Goal: Task Accomplishment & Management: Use online tool/utility

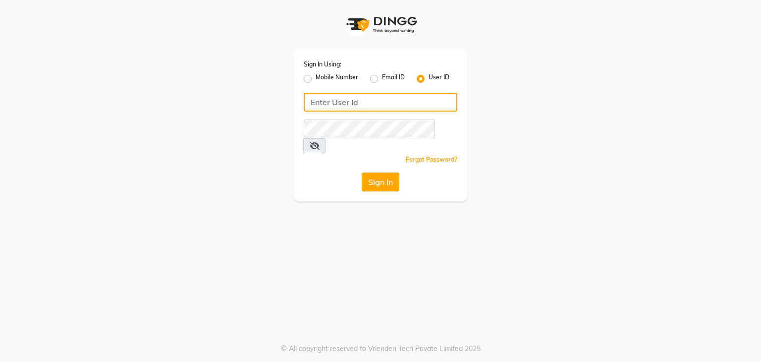
type input "nitinmenssalon"
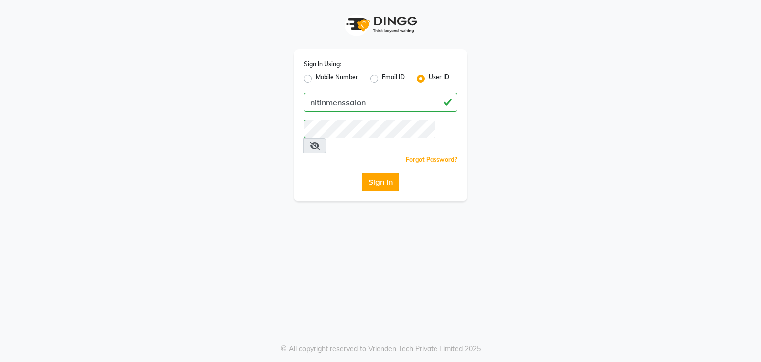
click at [369, 173] on button "Sign In" at bounding box center [381, 182] width 38 height 19
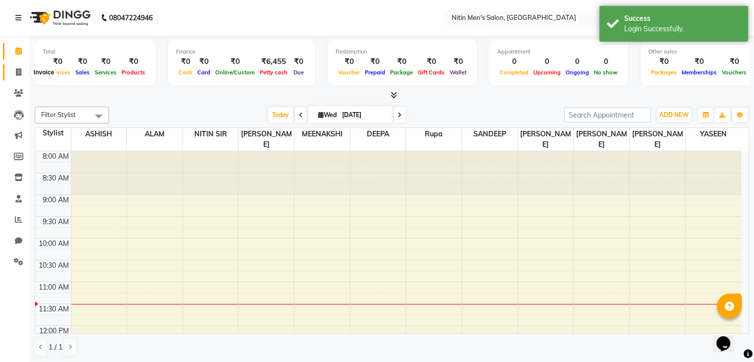
click at [14, 71] on span at bounding box center [18, 72] width 17 height 11
select select "service"
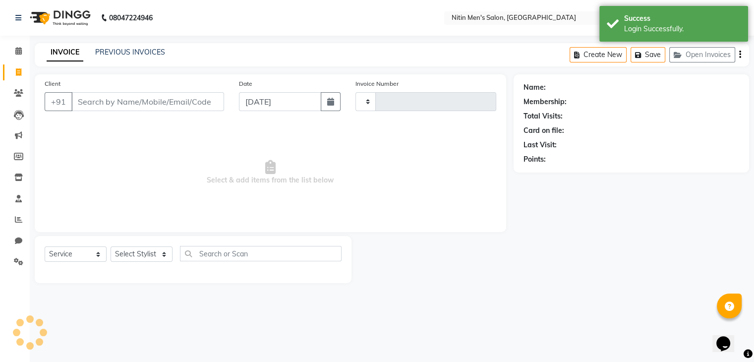
type input "2958"
select select "7981"
click at [125, 260] on select "Select Stylist [PERSON_NAME] DEEPA [PERSON_NAME] MEENAKSHI NITIN SIR [PERSON_NA…" at bounding box center [142, 253] width 62 height 15
select select "85157"
click at [111, 247] on select "Select Stylist [PERSON_NAME] DEEPA [PERSON_NAME] MEENAKSHI NITIN SIR [PERSON_NA…" at bounding box center [142, 253] width 62 height 15
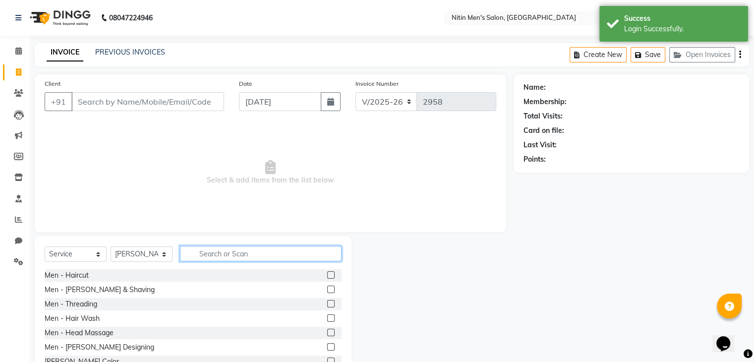
click at [263, 249] on input "text" at bounding box center [261, 253] width 162 height 15
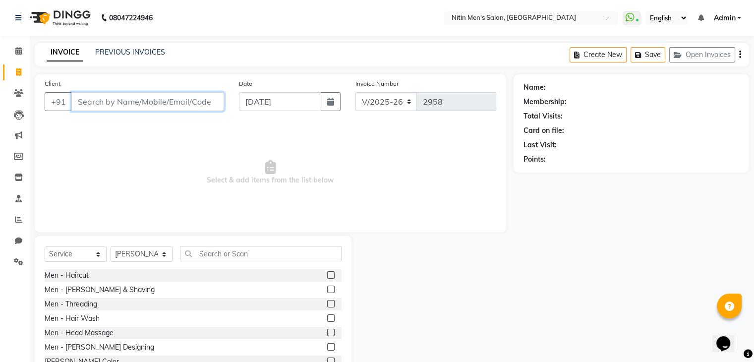
click at [175, 106] on input "Client" at bounding box center [147, 101] width 153 height 19
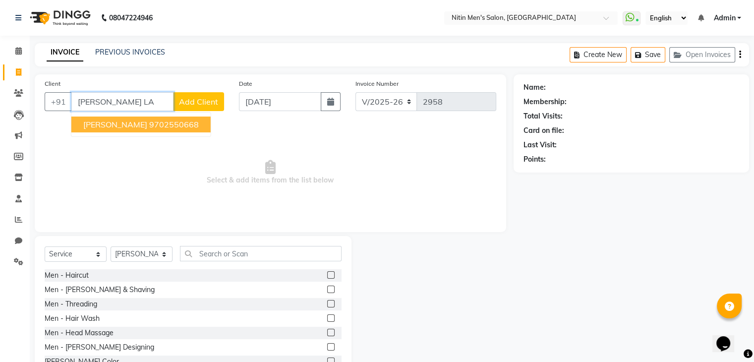
click at [153, 121] on ngb-highlight "9702550668" at bounding box center [174, 124] width 50 height 10
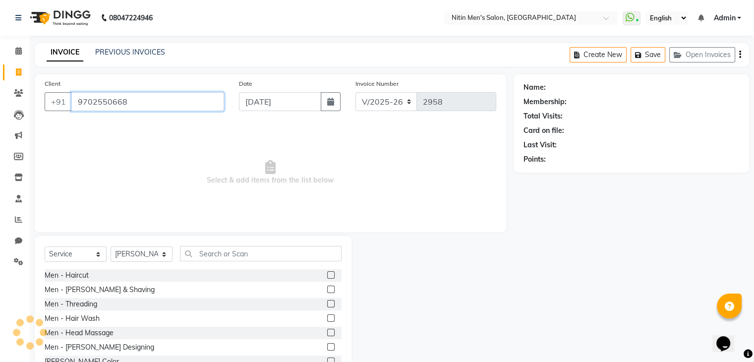
type input "9702550668"
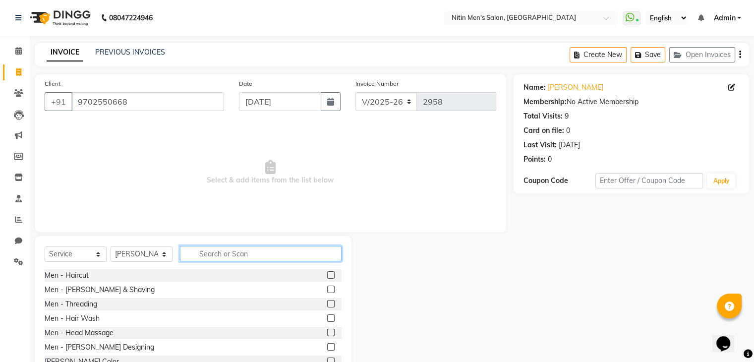
click at [212, 250] on input "text" at bounding box center [261, 253] width 162 height 15
click at [327, 288] on label at bounding box center [330, 289] width 7 height 7
click at [327, 288] on input "checkbox" at bounding box center [330, 290] width 6 height 6
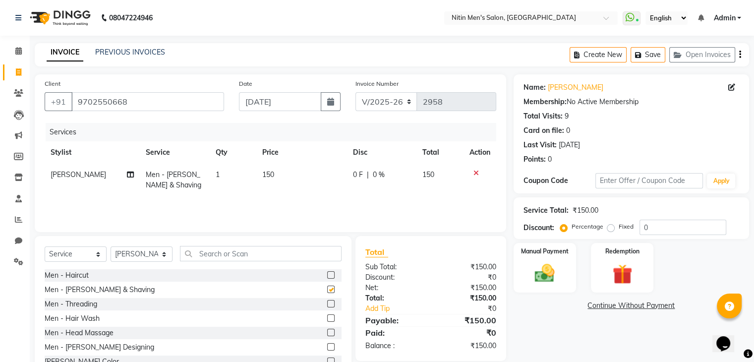
checkbox input "false"
click at [246, 255] on input "text" at bounding box center [261, 253] width 162 height 15
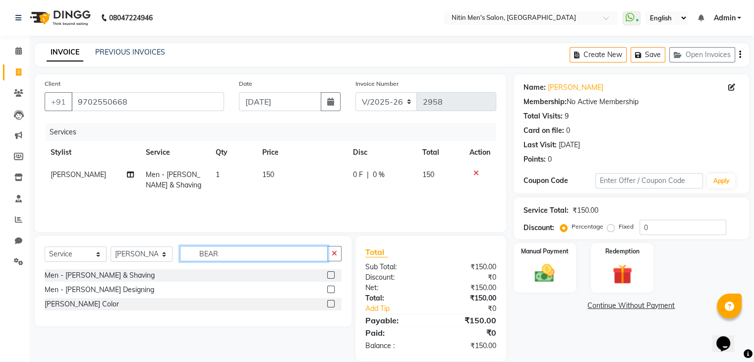
type input "BEAR"
click at [331, 305] on label at bounding box center [330, 303] width 7 height 7
click at [331, 305] on input "checkbox" at bounding box center [330, 304] width 6 height 6
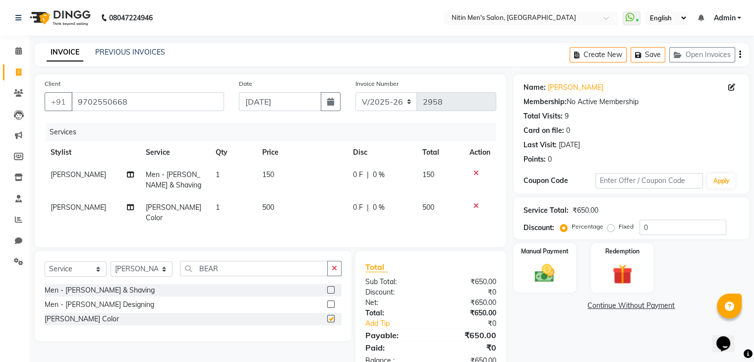
checkbox input "false"
click at [269, 206] on span "500" at bounding box center [268, 207] width 12 height 9
select select "85157"
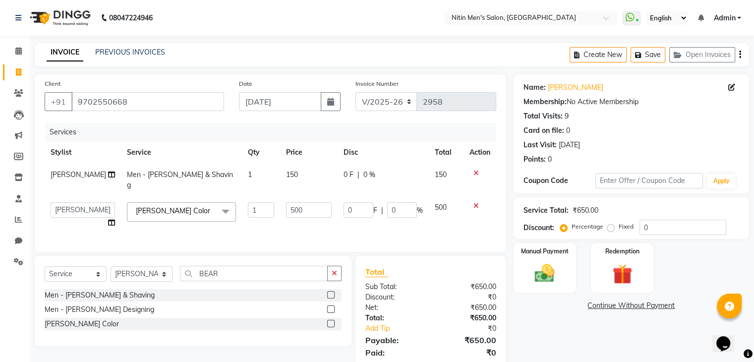
click at [280, 206] on td "500" at bounding box center [309, 215] width 58 height 38
click at [286, 202] on input "500" at bounding box center [309, 209] width 46 height 15
type input "3"
type input "250"
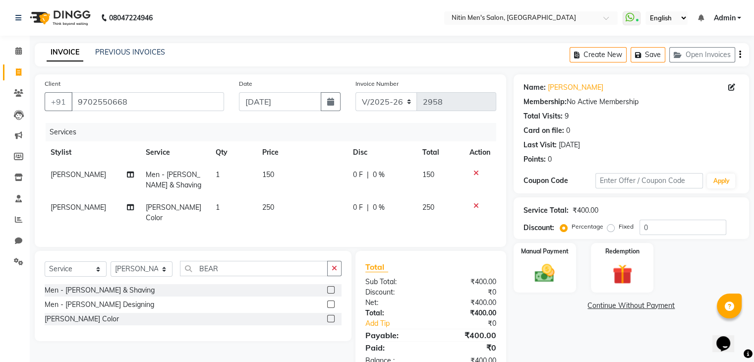
click at [276, 221] on div "Services Stylist Service Qty Price Disc Total Action [PERSON_NAME] Men - [PERSO…" at bounding box center [271, 180] width 452 height 114
click at [267, 209] on span "250" at bounding box center [268, 207] width 12 height 9
select select "85157"
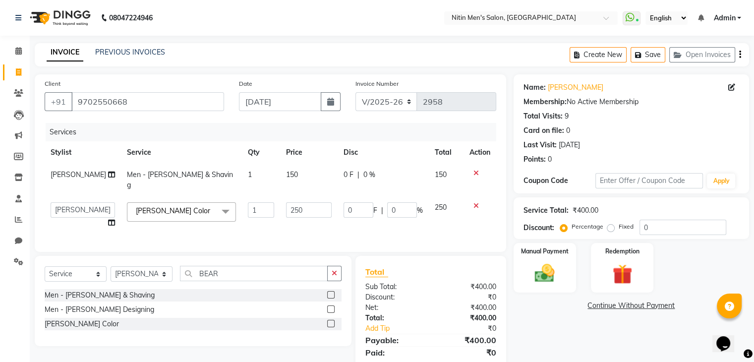
click at [267, 209] on td "1" at bounding box center [261, 215] width 39 height 38
click at [286, 205] on input "250" at bounding box center [309, 209] width 46 height 15
type input "2"
type input "300"
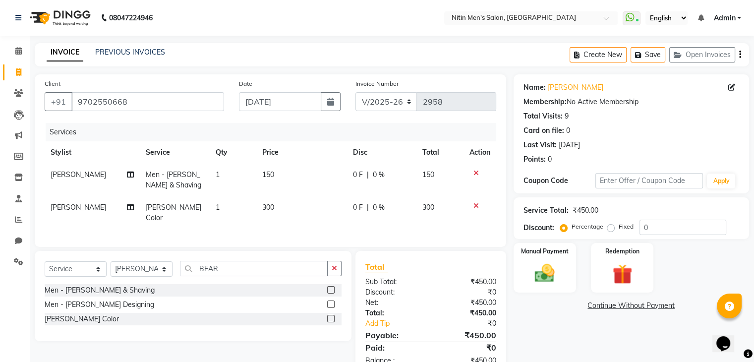
click at [286, 231] on div "Services Stylist Service Qty Price Disc Total Action [PERSON_NAME] Men - [PERSO…" at bounding box center [271, 180] width 452 height 114
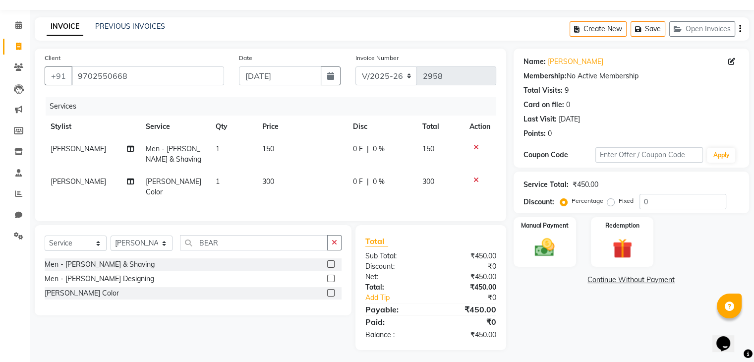
click at [510, 235] on div "Manual Payment Redemption" at bounding box center [631, 242] width 250 height 50
click at [541, 239] on img at bounding box center [544, 248] width 33 height 24
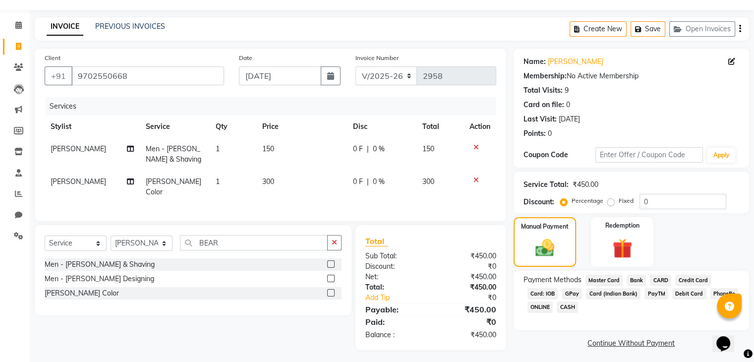
click at [570, 291] on span "GPay" at bounding box center [572, 293] width 20 height 11
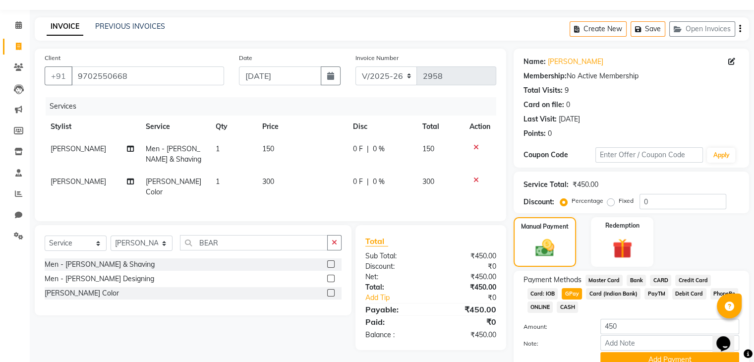
scroll to position [72, 0]
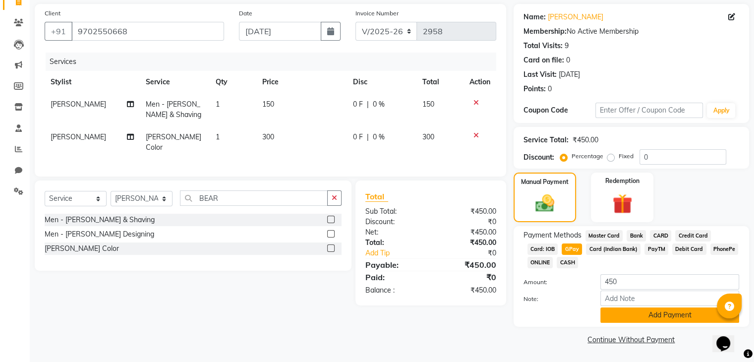
click at [635, 314] on button "Add Payment" at bounding box center [669, 314] width 139 height 15
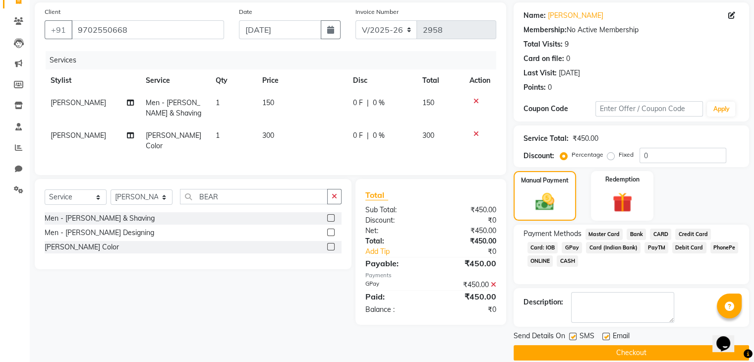
click at [598, 349] on button "Checkout" at bounding box center [631, 352] width 235 height 15
